Goal: Task Accomplishment & Management: Manage account settings

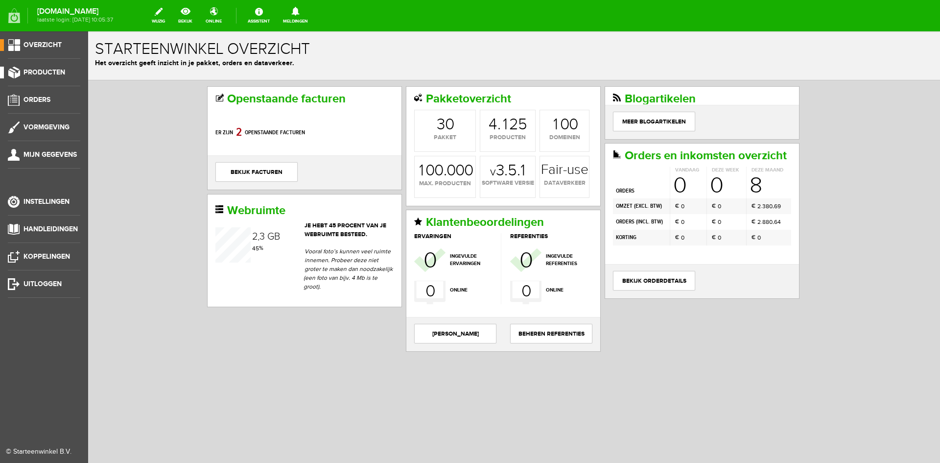
click at [37, 70] on span "Producten" at bounding box center [44, 72] width 42 height 8
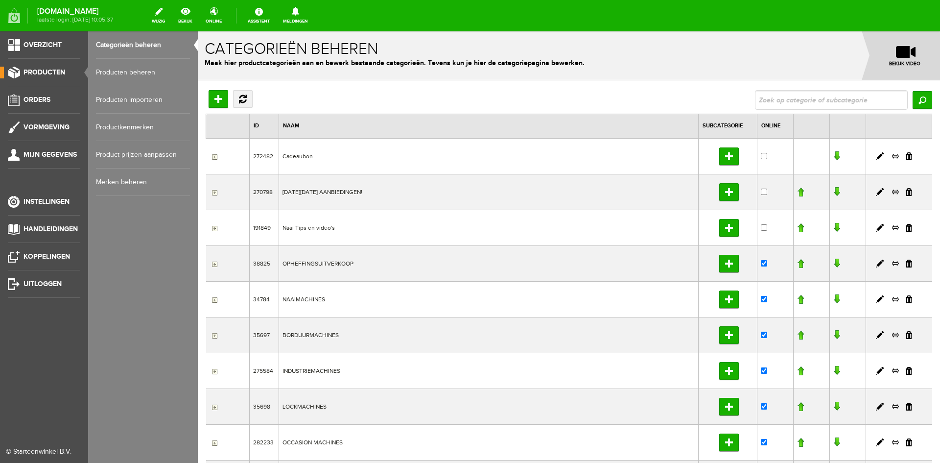
click at [127, 70] on link "Producten beheren" at bounding box center [143, 72] width 94 height 27
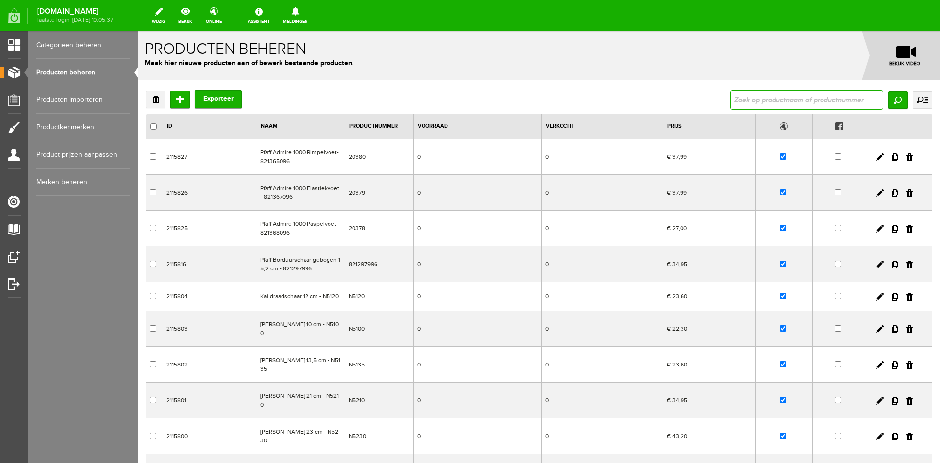
click at [738, 97] on input "text" at bounding box center [806, 100] width 153 height 20
type input "sugar"
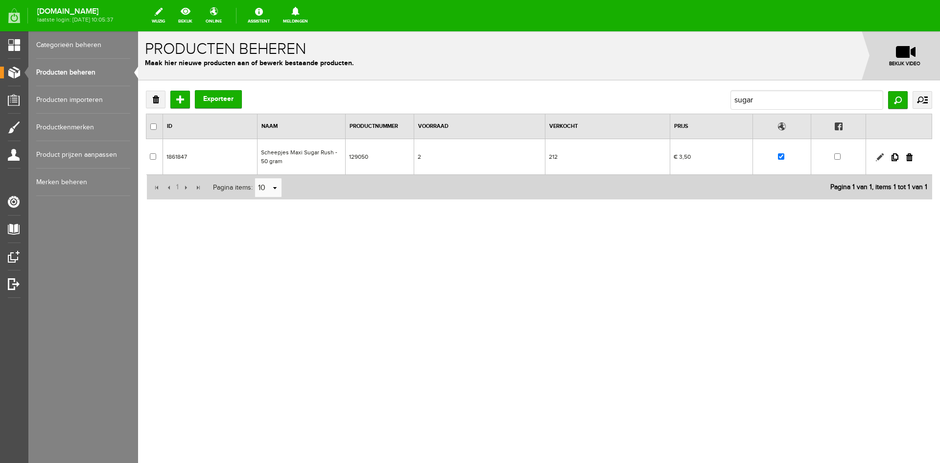
click at [883, 155] on link at bounding box center [880, 157] width 8 height 8
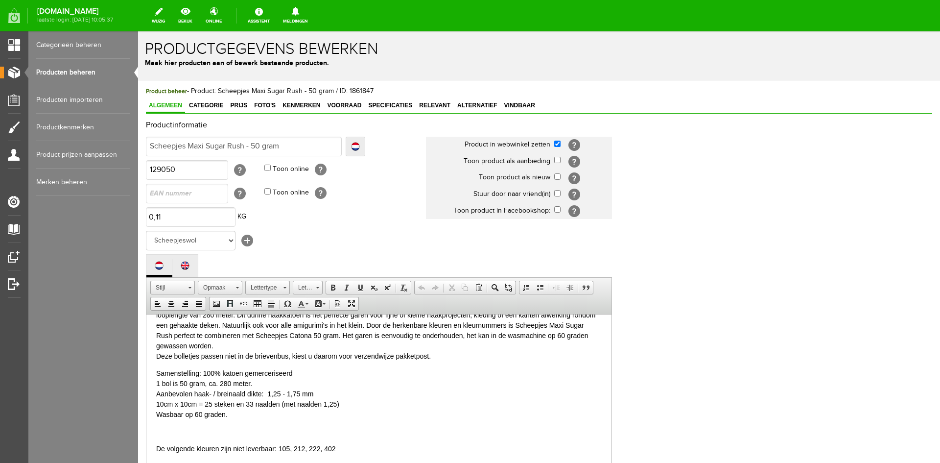
scroll to position [52, 0]
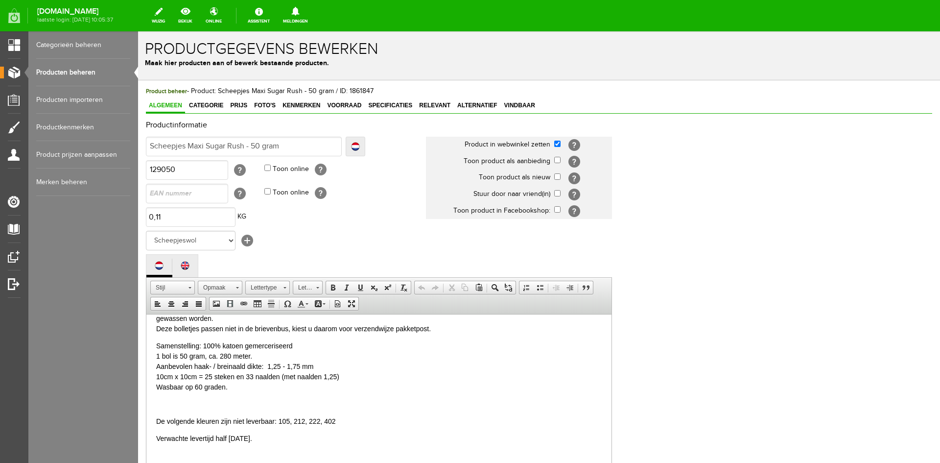
drag, startPoint x: 279, startPoint y: 436, endPoint x: 295, endPoint y: 437, distance: 15.7
click at [280, 436] on p "Verwachte levertijd half [DATE]." at bounding box center [378, 438] width 445 height 10
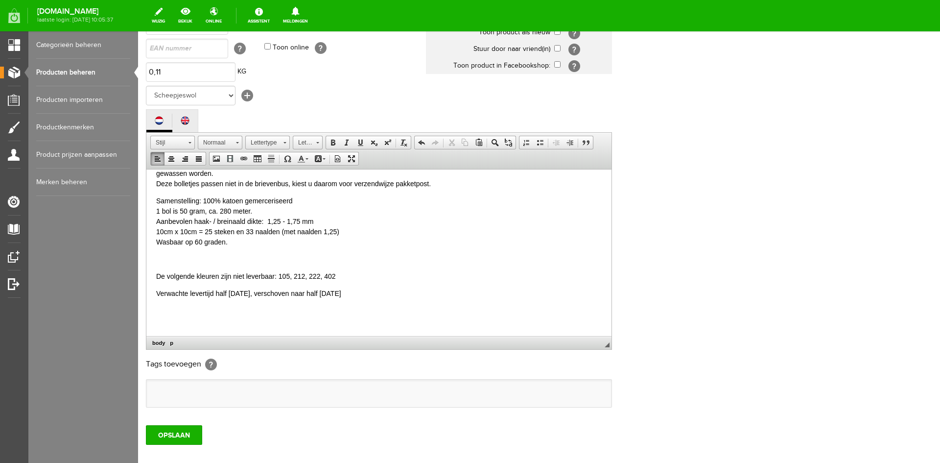
scroll to position [196, 0]
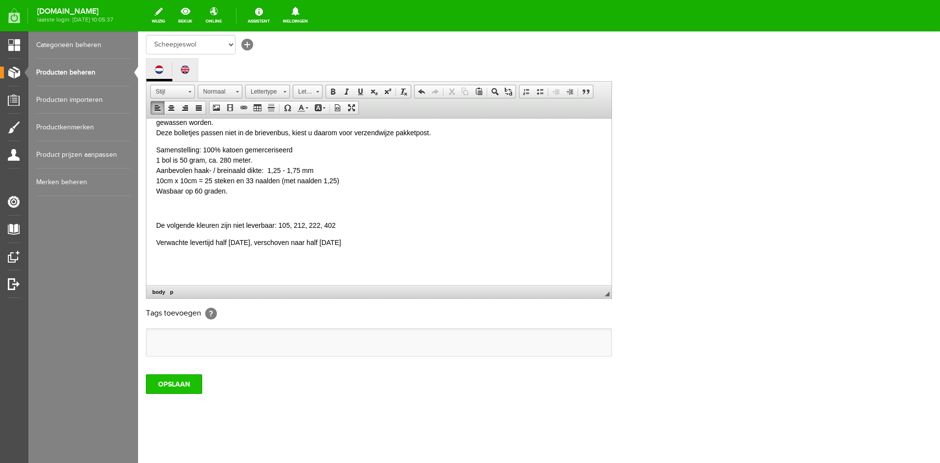
click at [162, 385] on input "OPSLAAN" at bounding box center [174, 384] width 56 height 20
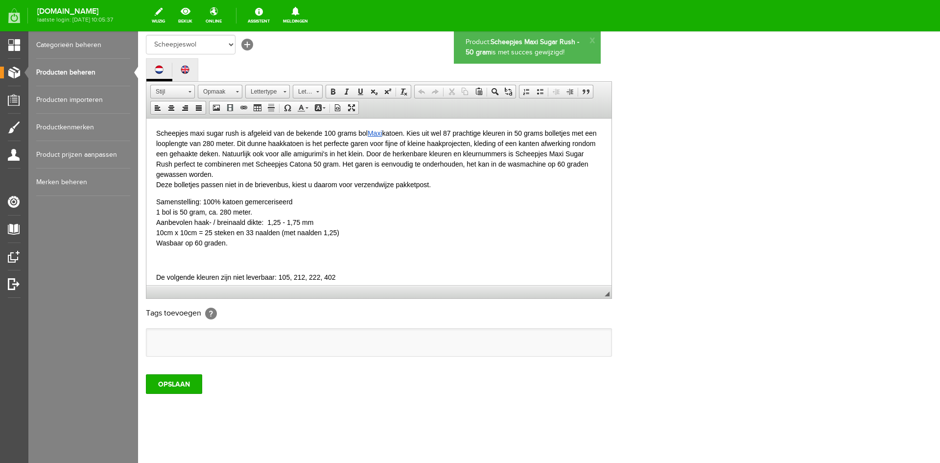
scroll to position [0, 0]
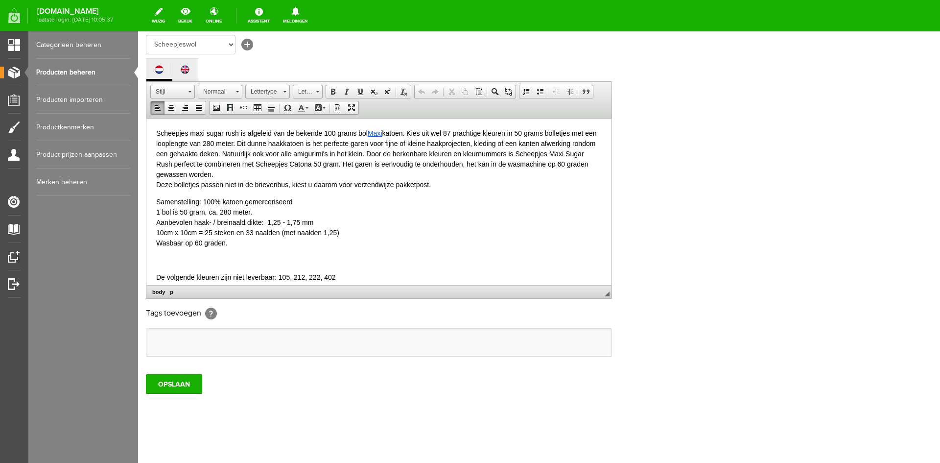
click at [279, 276] on p "De volgende kleuren zijn niet leverbaar: 105, 212, 222, 402" at bounding box center [378, 277] width 445 height 10
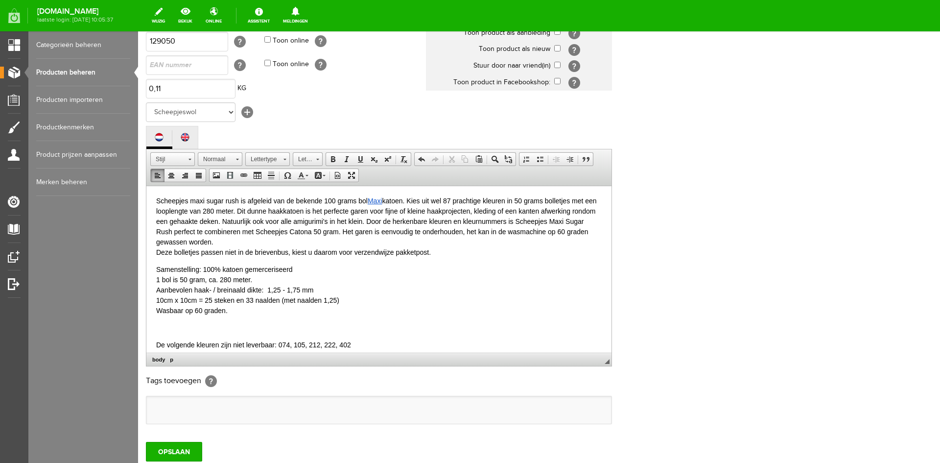
scroll to position [199, 0]
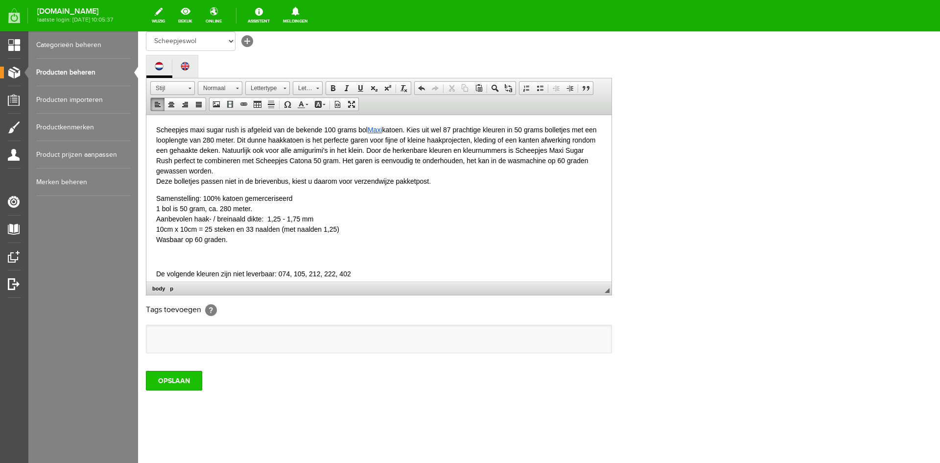
click at [175, 377] on input "OPSLAAN" at bounding box center [174, 381] width 56 height 20
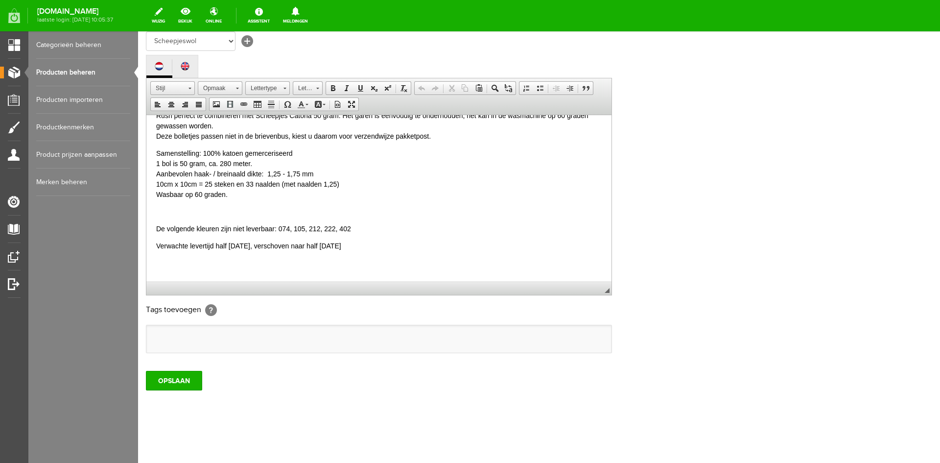
scroll to position [52, 0]
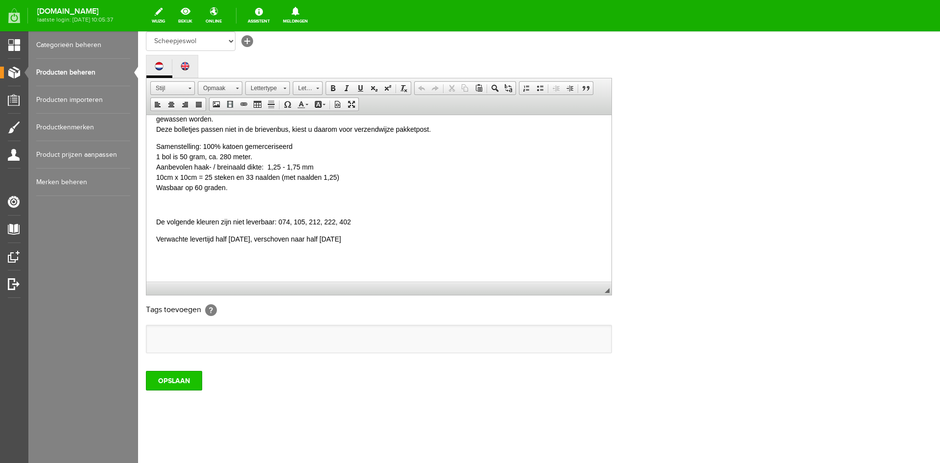
click at [186, 383] on input "OPSLAAN" at bounding box center [174, 381] width 56 height 20
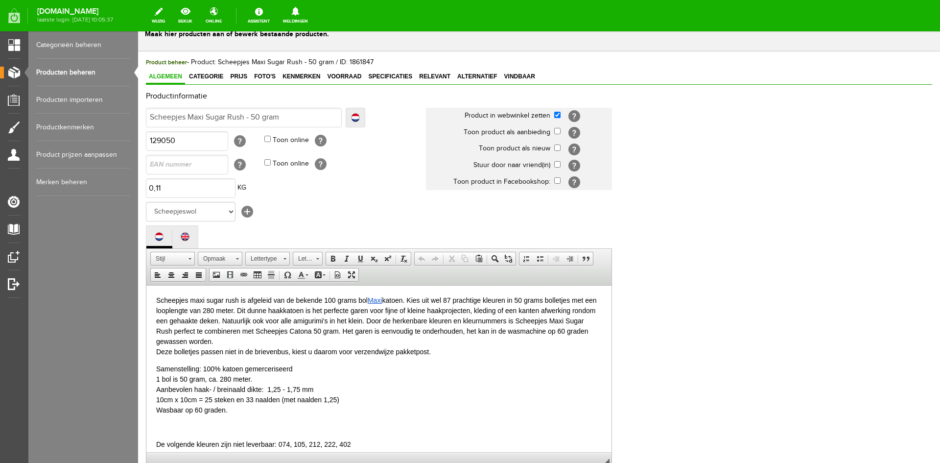
scroll to position [0, 0]
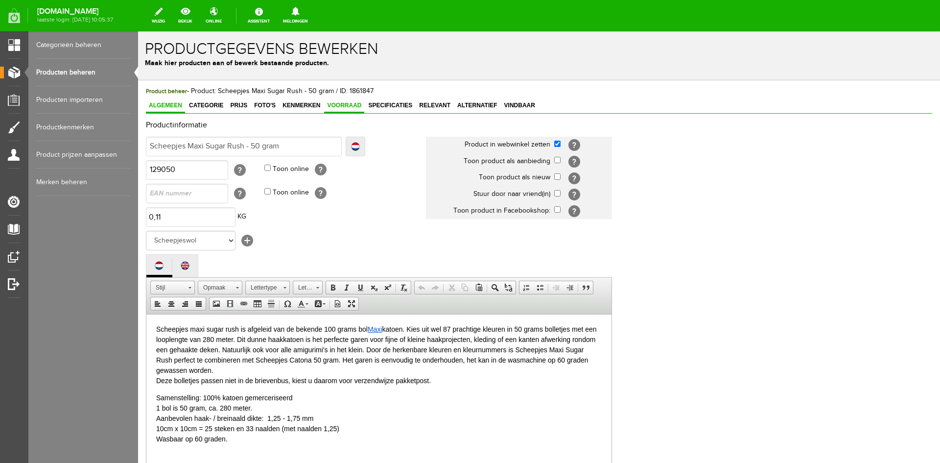
click at [345, 105] on span "Voorraad" at bounding box center [344, 105] width 40 height 7
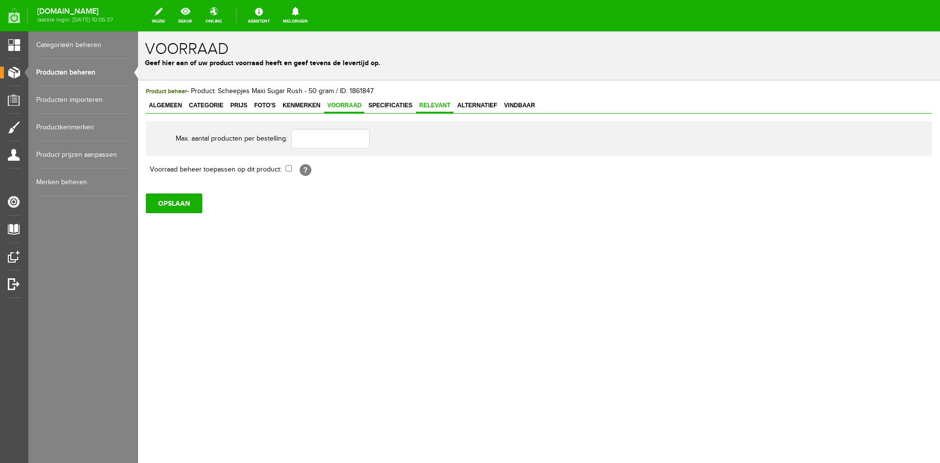
click at [432, 105] on span "Relevant" at bounding box center [434, 105] width 37 height 7
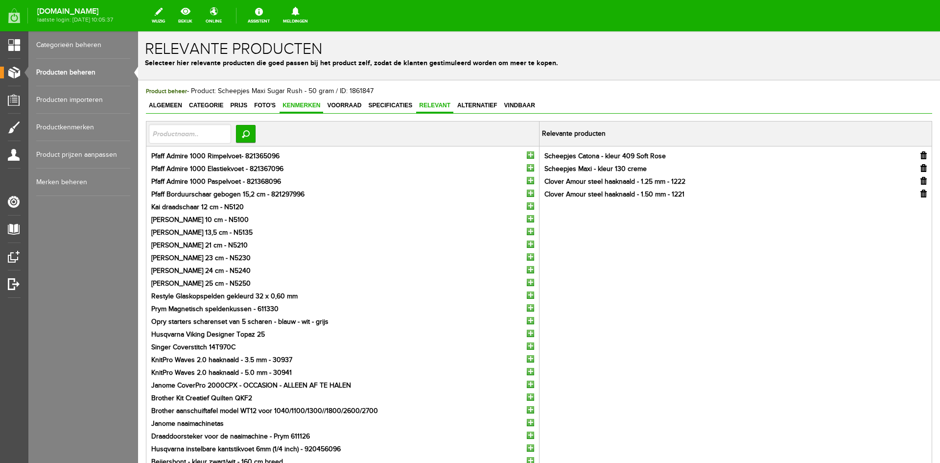
click at [302, 104] on span "Kenmerken" at bounding box center [302, 105] width 44 height 7
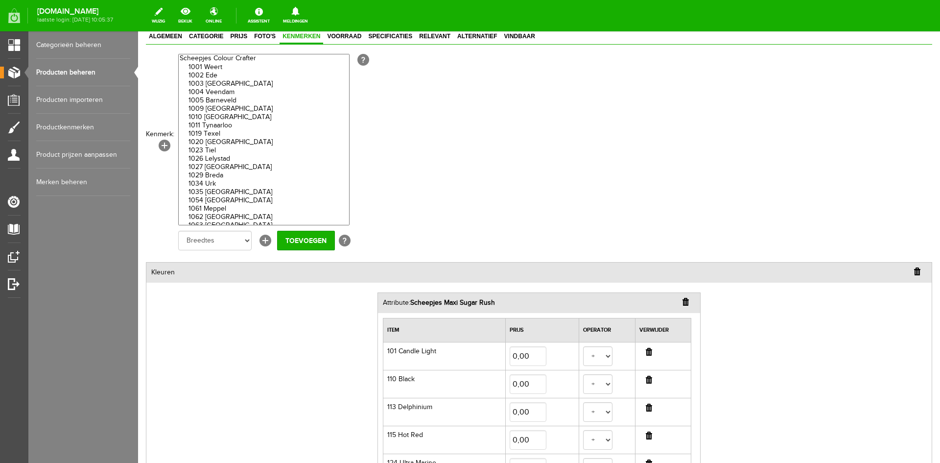
scroll to position [196, 0]
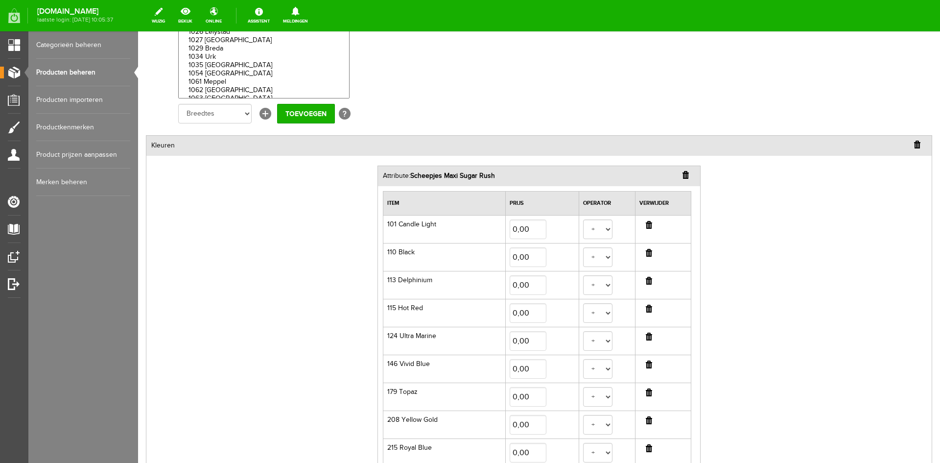
click at [646, 252] on input "button" at bounding box center [649, 253] width 6 height 8
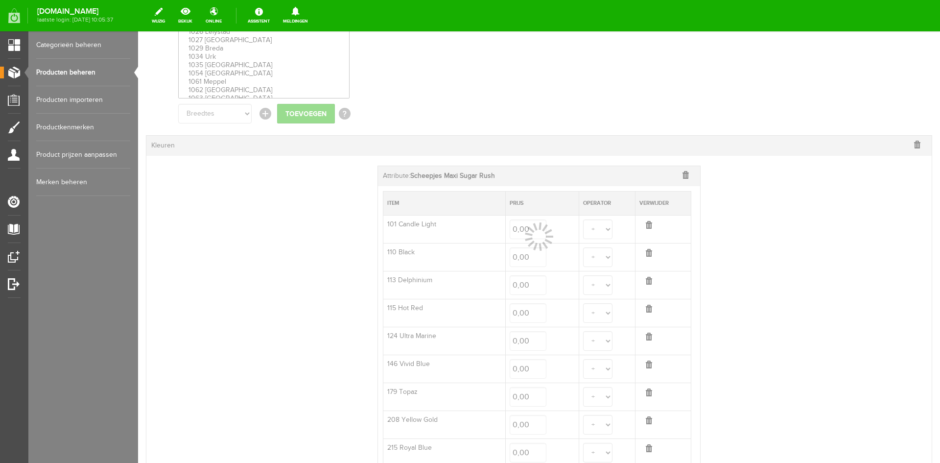
select select
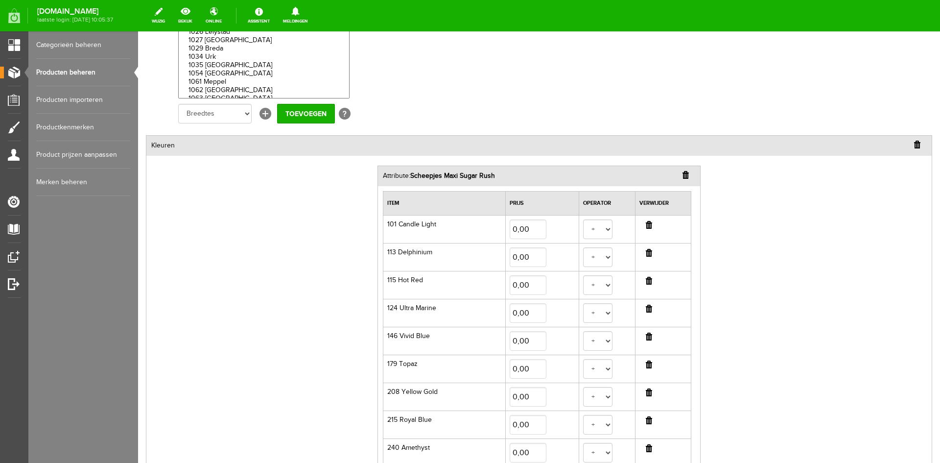
click at [646, 282] on input "button" at bounding box center [649, 281] width 6 height 8
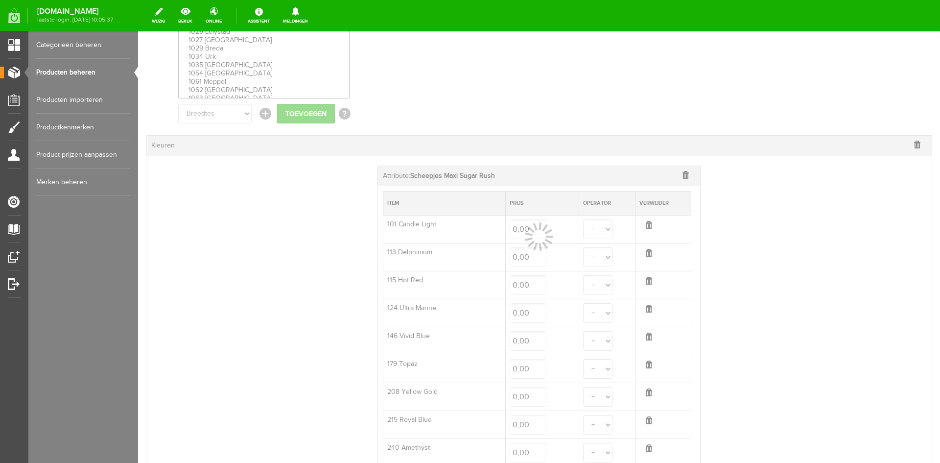
select select
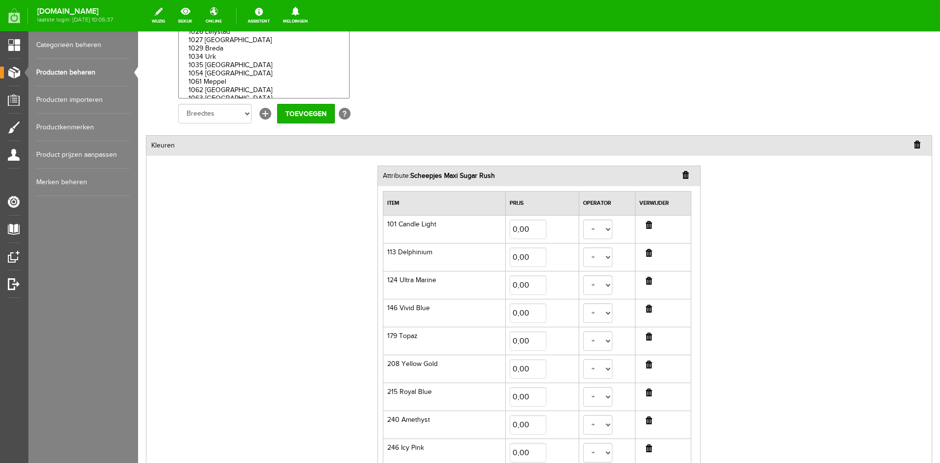
click at [646, 307] on input "button" at bounding box center [649, 308] width 6 height 8
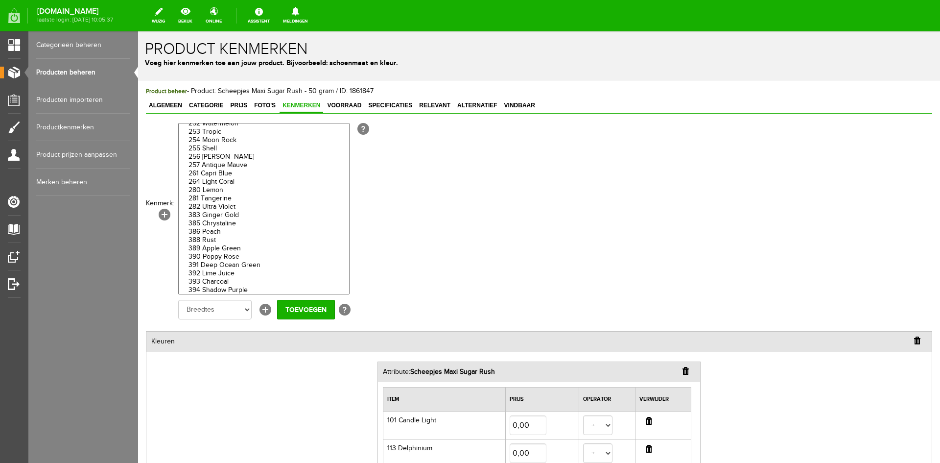
scroll to position [1126, 0]
select select "55676|223097"
click at [207, 141] on option "249 Saffron" at bounding box center [264, 143] width 170 height 8
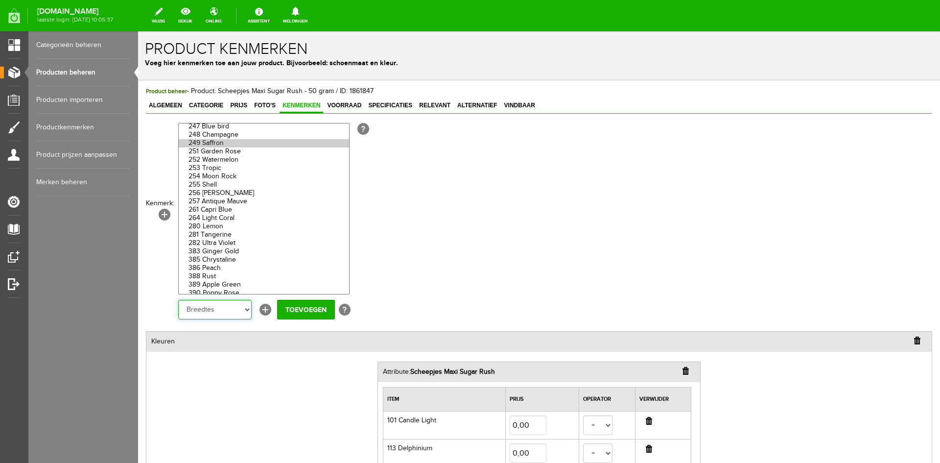
click at [247, 310] on select "Breedtes Cijfers Kleuren Scheepjes Whirl Flockletters 6 cm wit DMC Mouliné kleu…" at bounding box center [214, 310] width 73 height 20
select select "30467"
click at [178, 300] on select "Breedtes Cijfers Kleuren Scheepjes Whirl Flockletters 6 cm wit DMC Mouliné kleu…" at bounding box center [214, 310] width 73 height 20
click at [303, 311] on input "Toevoegen" at bounding box center [306, 310] width 58 height 20
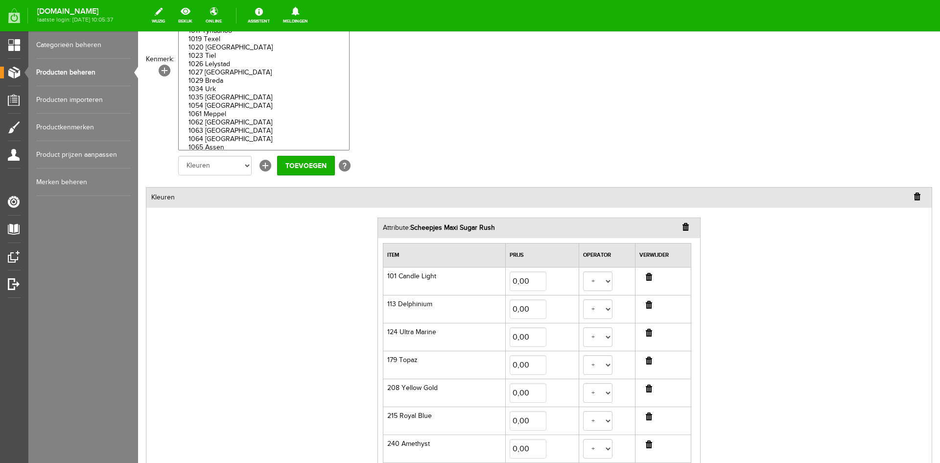
scroll to position [199, 0]
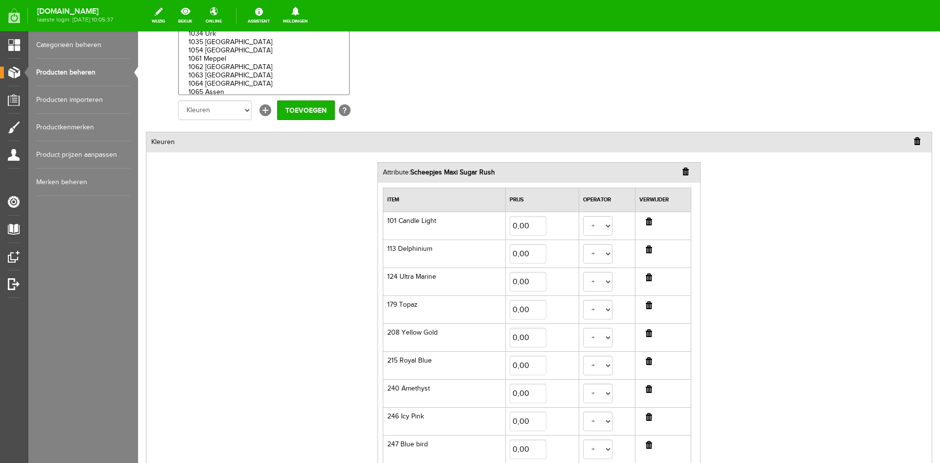
drag, startPoint x: 564, startPoint y: 168, endPoint x: 566, endPoint y: 155, distance: 13.4
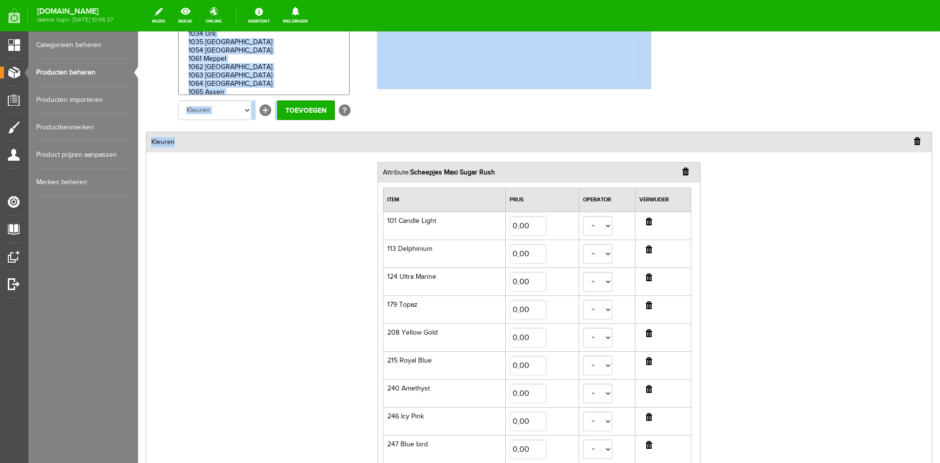
drag, startPoint x: 718, startPoint y: 139, endPoint x: 718, endPoint y: 110, distance: 29.4
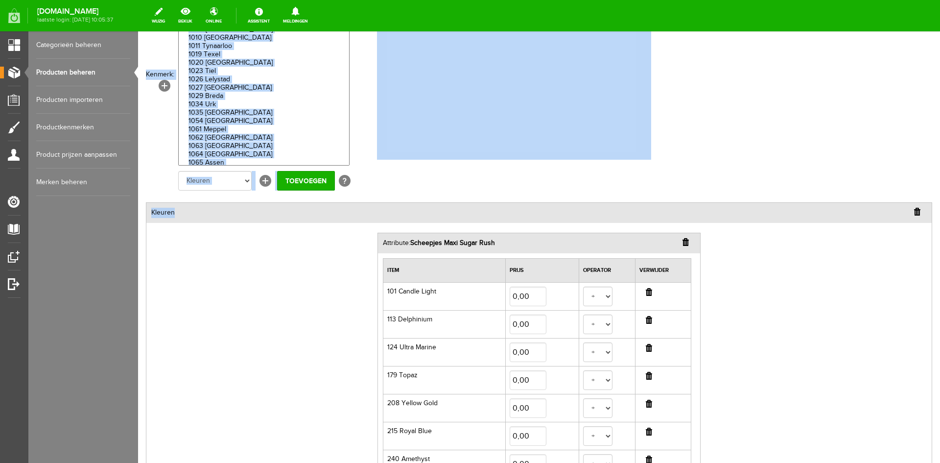
scroll to position [101, 0]
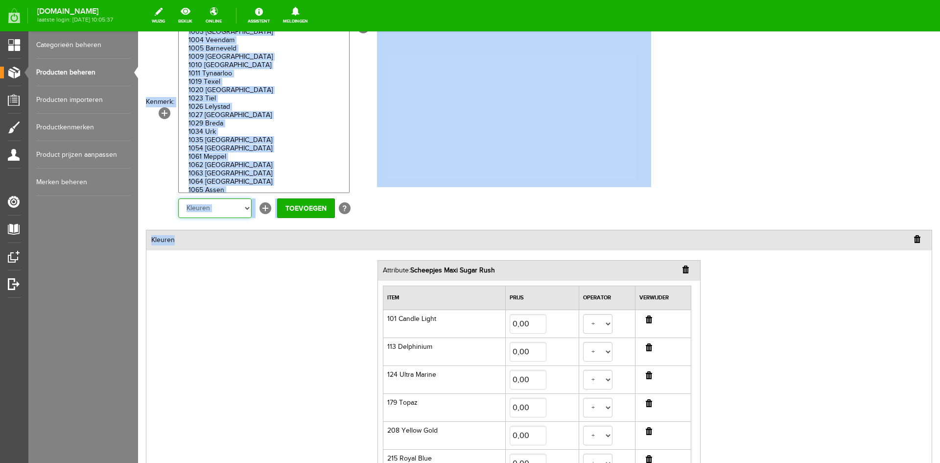
click at [247, 209] on select "Breedtes Cijfers Kleuren Scheepjes Whirl Flockletters 6 cm wit DMC Mouliné kleu…" at bounding box center [214, 208] width 73 height 20
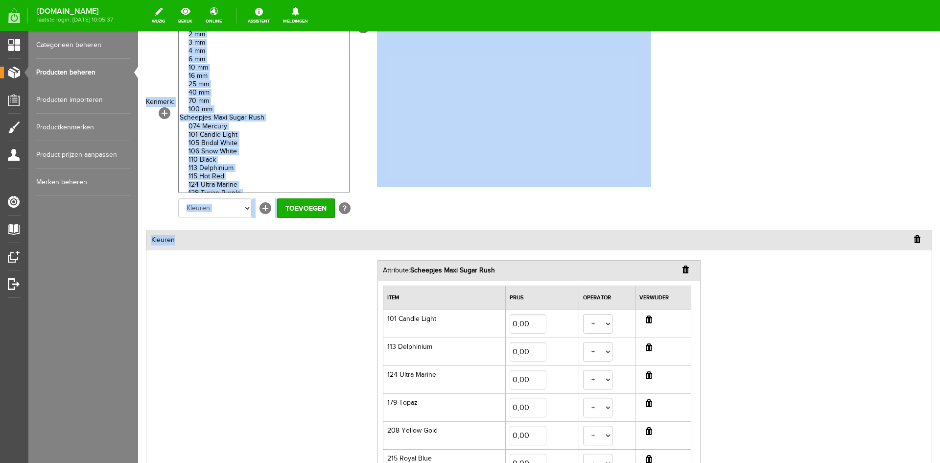
scroll to position [92, 0]
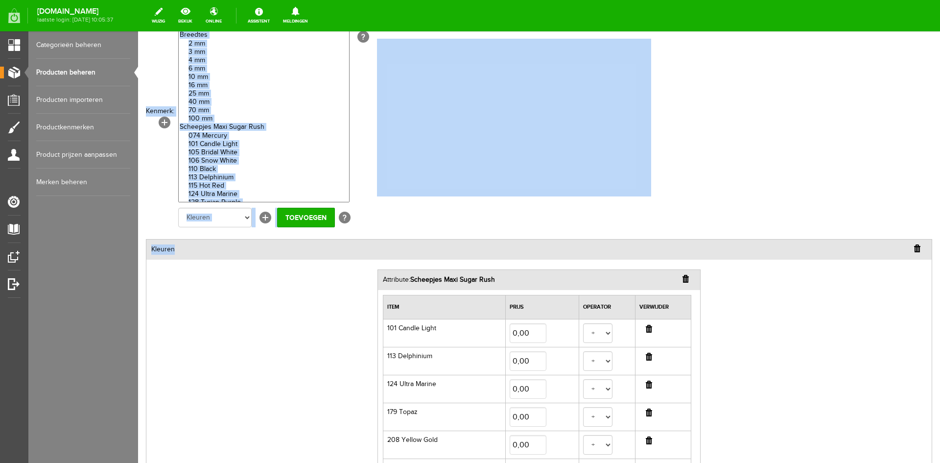
click at [210, 118] on select "1001 Weert 1002 Ede 1003 [GEOGRAPHIC_DATA] 1004 Veendam [GEOGRAPHIC_DATA] [GEOG…" at bounding box center [263, 116] width 171 height 171
click at [210, 137] on option "074 Mercury" at bounding box center [264, 136] width 170 height 8
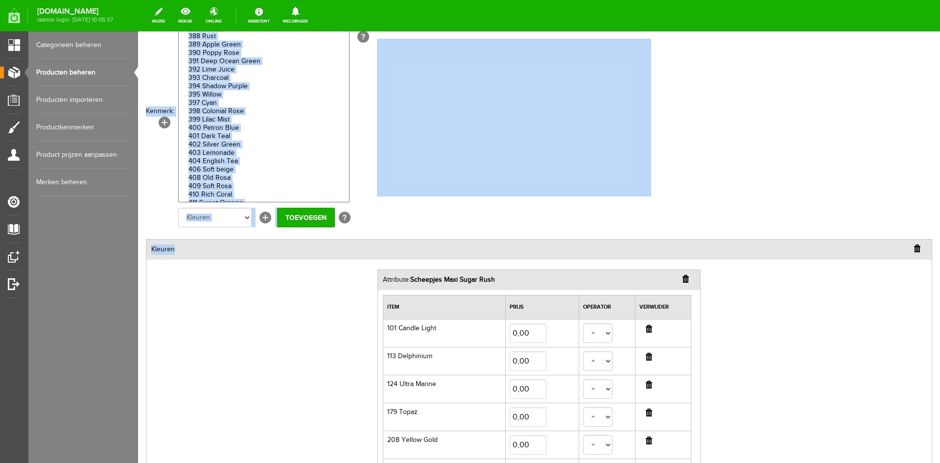
scroll to position [1224, 0]
select select "55676|223101"
click at [210, 120] on option "392 Lime Juice" at bounding box center [264, 120] width 170 height 8
